Goal: Transaction & Acquisition: Purchase product/service

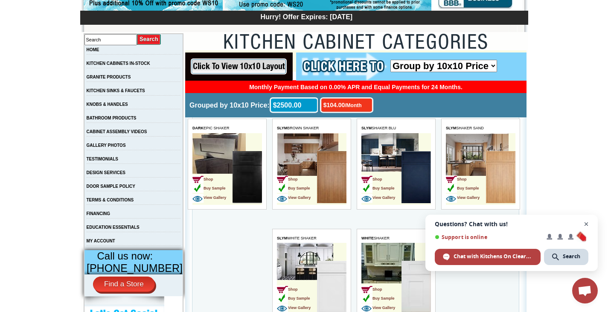
click at [588, 222] on span "Close chat" at bounding box center [586, 224] width 11 height 11
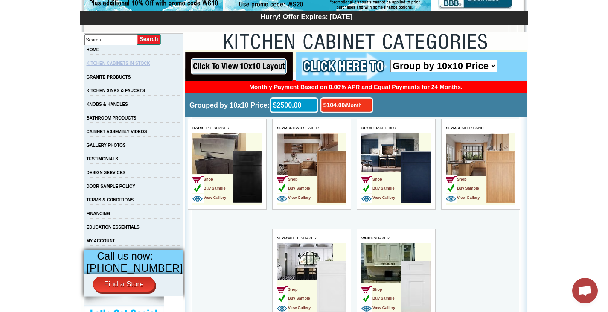
click at [104, 63] on link "KITCHEN CABINETS IN-STOCK" at bounding box center [119, 63] width 64 height 5
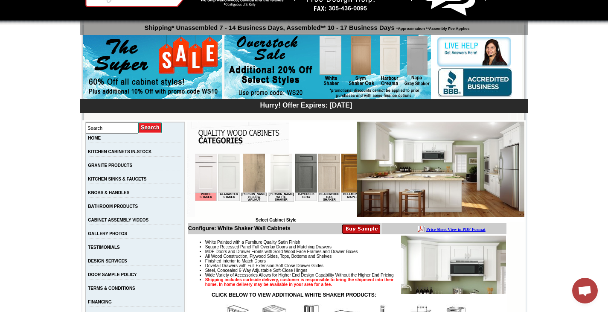
scroll to position [106, 0]
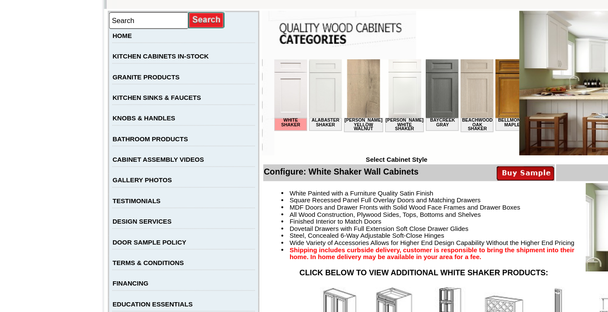
click at [285, 82] on img at bounding box center [285, 78] width 22 height 39
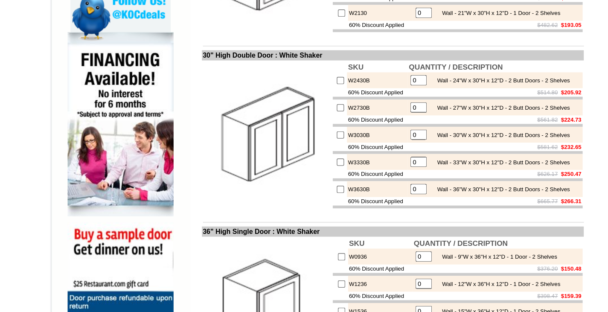
scroll to position [439, 0]
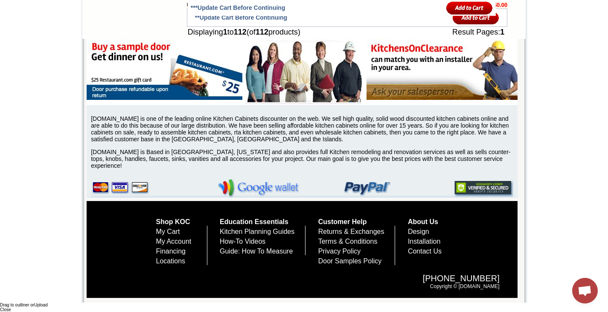
scroll to position [3707, 0]
